Goal: Use online tool/utility: Utilize a website feature to perform a specific function

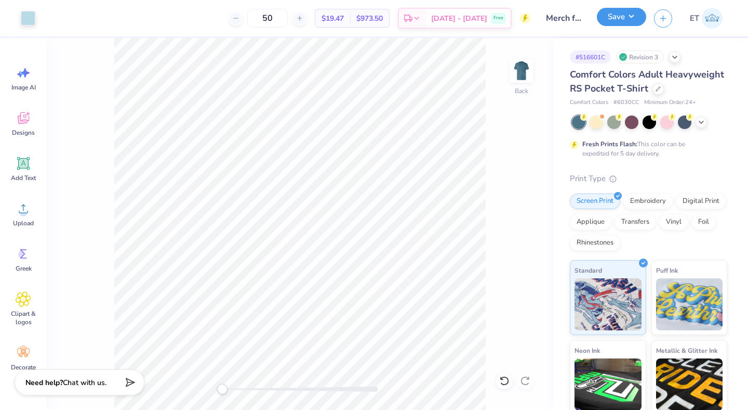
click at [630, 14] on button "Save" at bounding box center [621, 17] width 49 height 18
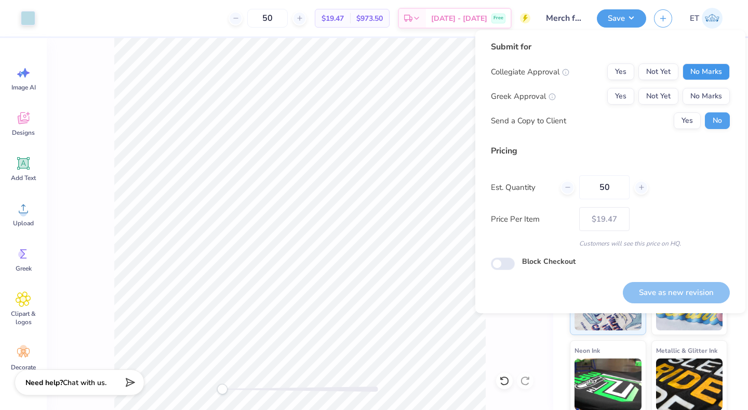
click at [693, 65] on button "No Marks" at bounding box center [706, 71] width 47 height 17
click at [697, 90] on button "No Marks" at bounding box center [706, 96] width 47 height 17
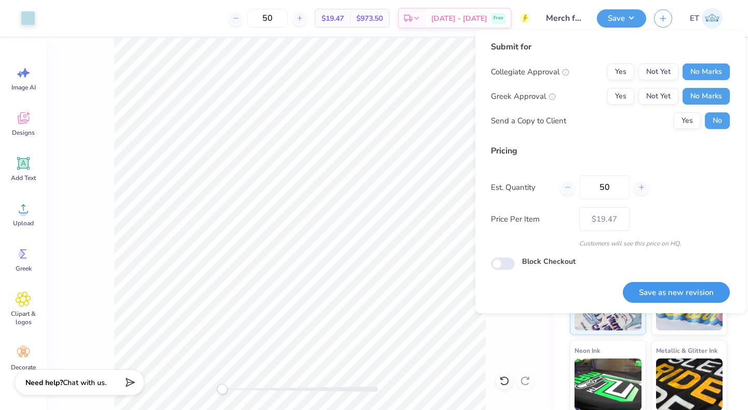
click at [693, 293] on button "Save as new revision" at bounding box center [676, 292] width 107 height 21
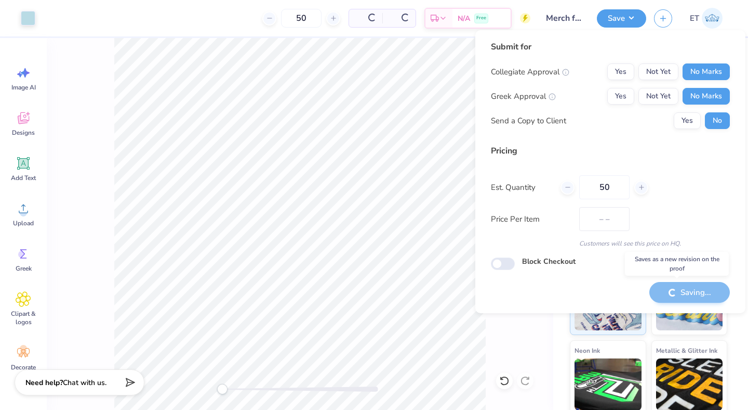
type input "$19.47"
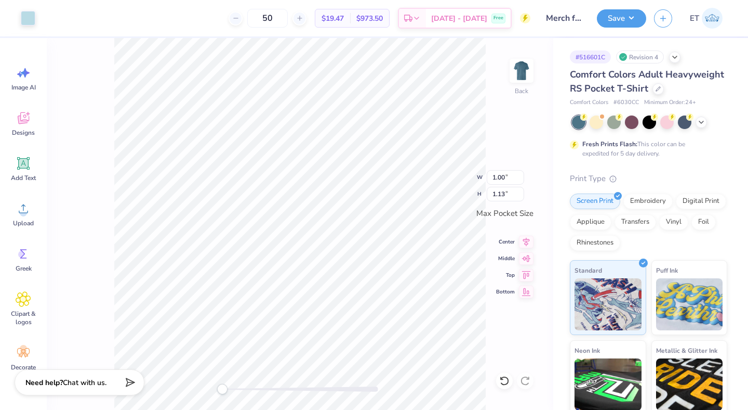
type input "1.00"
type input "1.13"
click at [627, 21] on button "Save" at bounding box center [621, 17] width 49 height 18
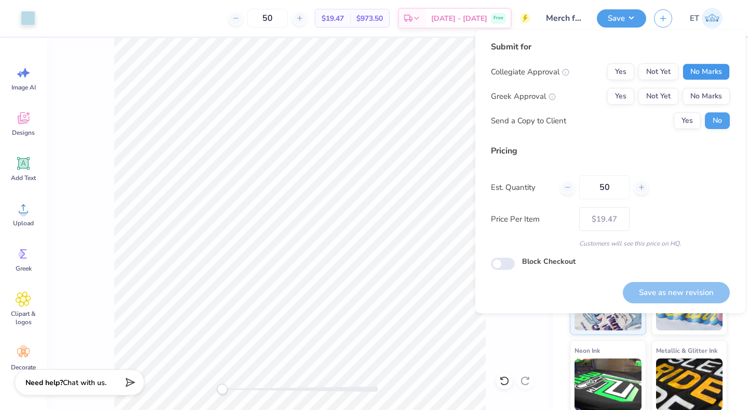
click at [698, 69] on button "No Marks" at bounding box center [706, 71] width 47 height 17
click at [704, 94] on button "No Marks" at bounding box center [706, 96] width 47 height 17
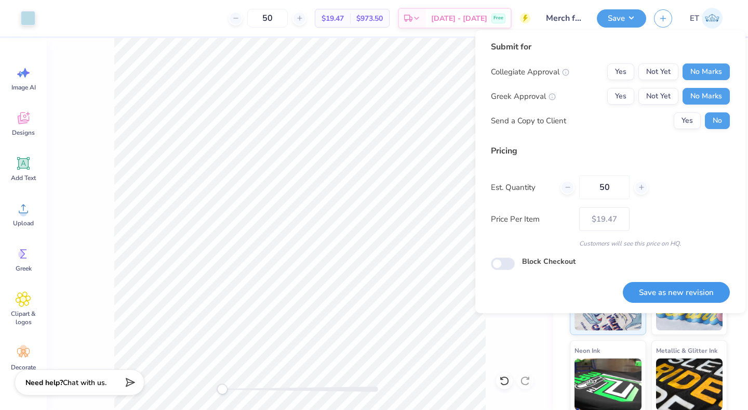
click at [680, 289] on button "Save as new revision" at bounding box center [676, 292] width 107 height 21
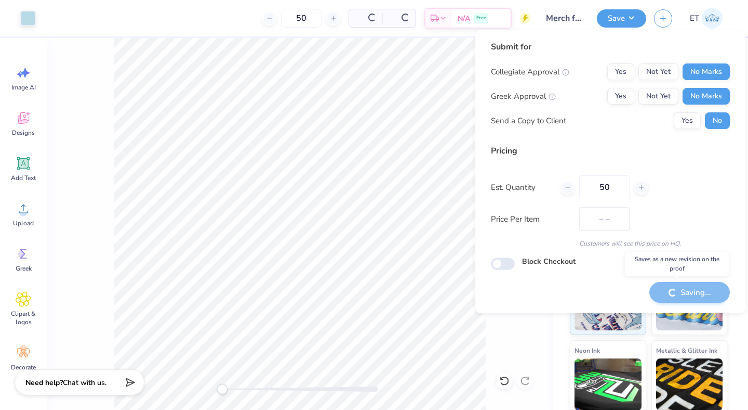
type input "$19.47"
